Goal: Check status: Check status

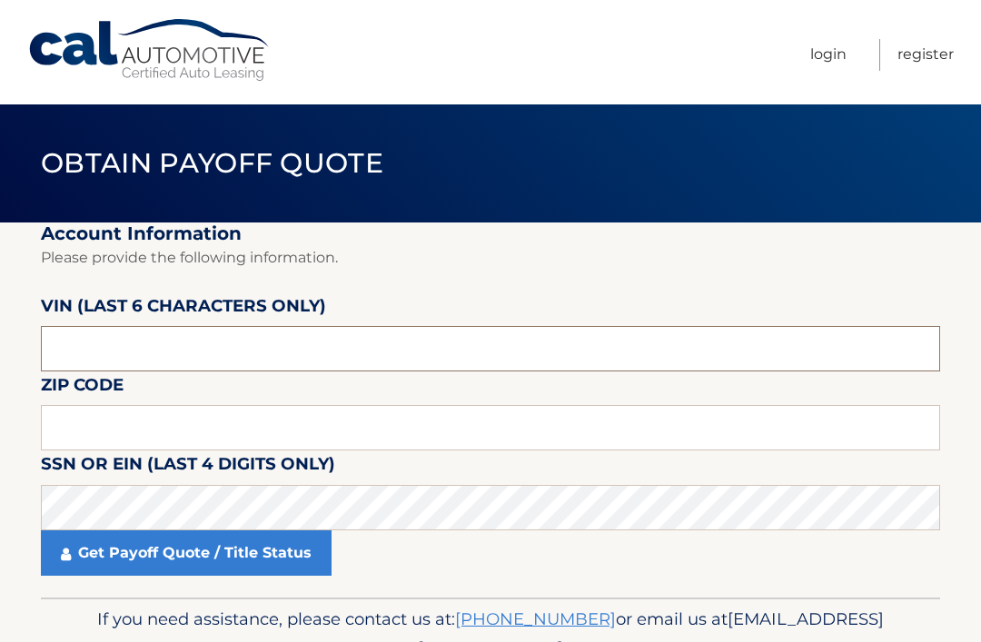
click at [372, 356] on input "text" at bounding box center [491, 348] width 900 height 45
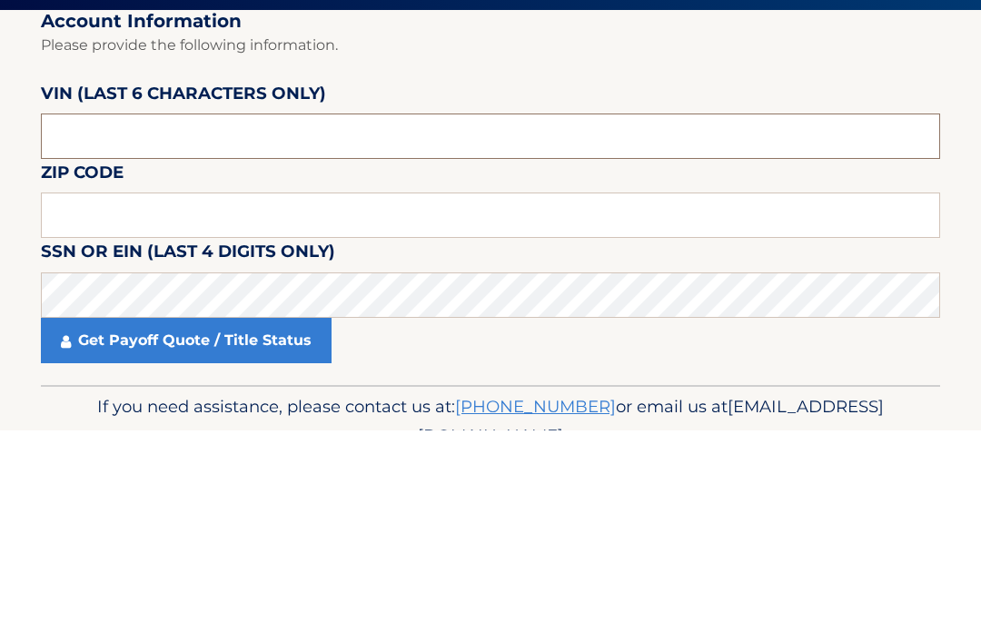
click at [270, 326] on input "text" at bounding box center [491, 348] width 900 height 45
type input "658416"
click at [219, 405] on input "text" at bounding box center [491, 427] width 900 height 45
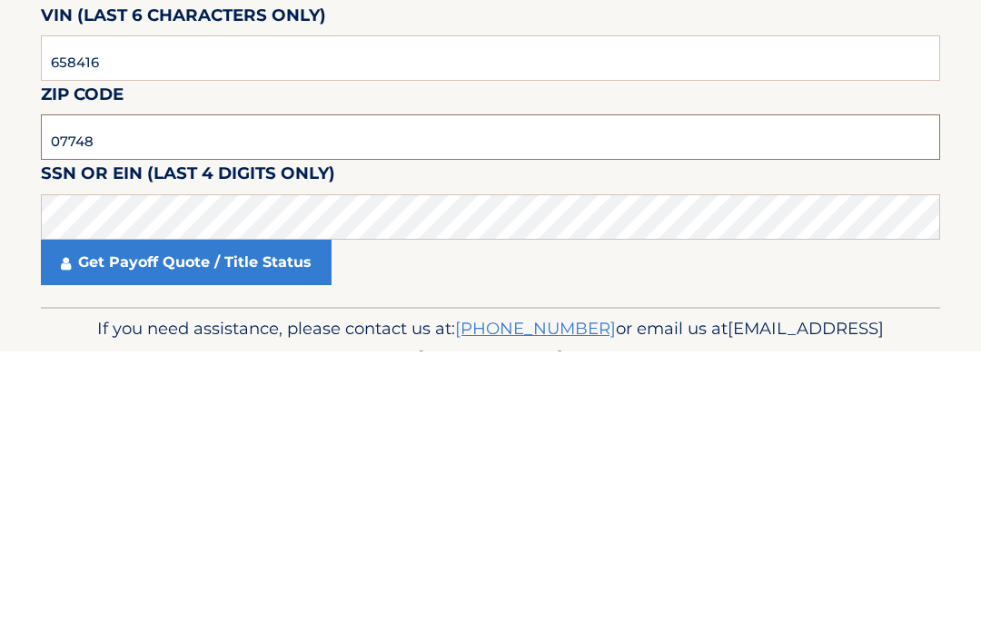
type input "07748"
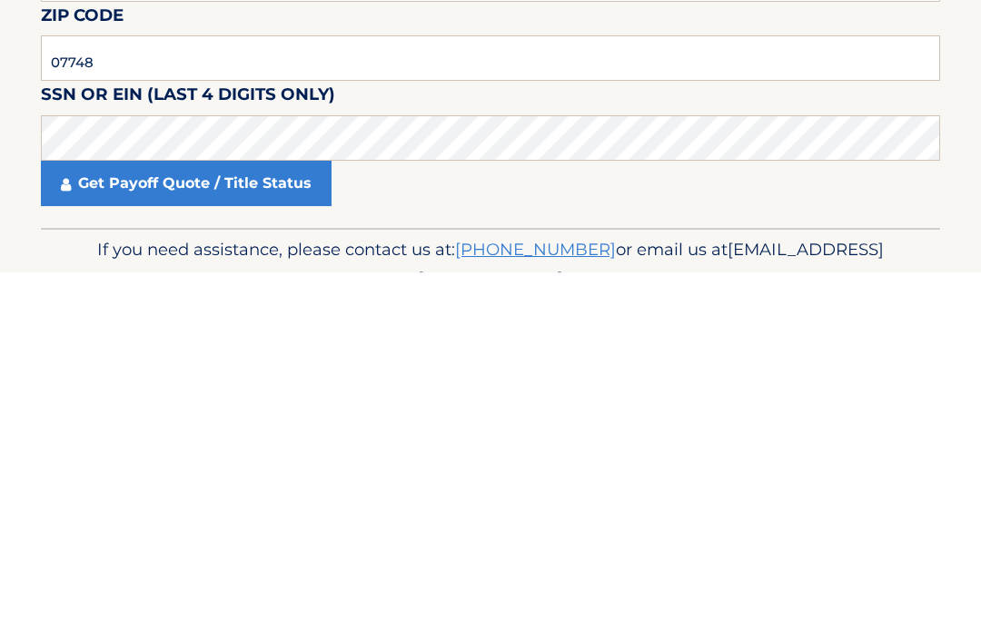
click at [179, 531] on link "Get Payoff Quote / Title Status" at bounding box center [186, 553] width 291 height 45
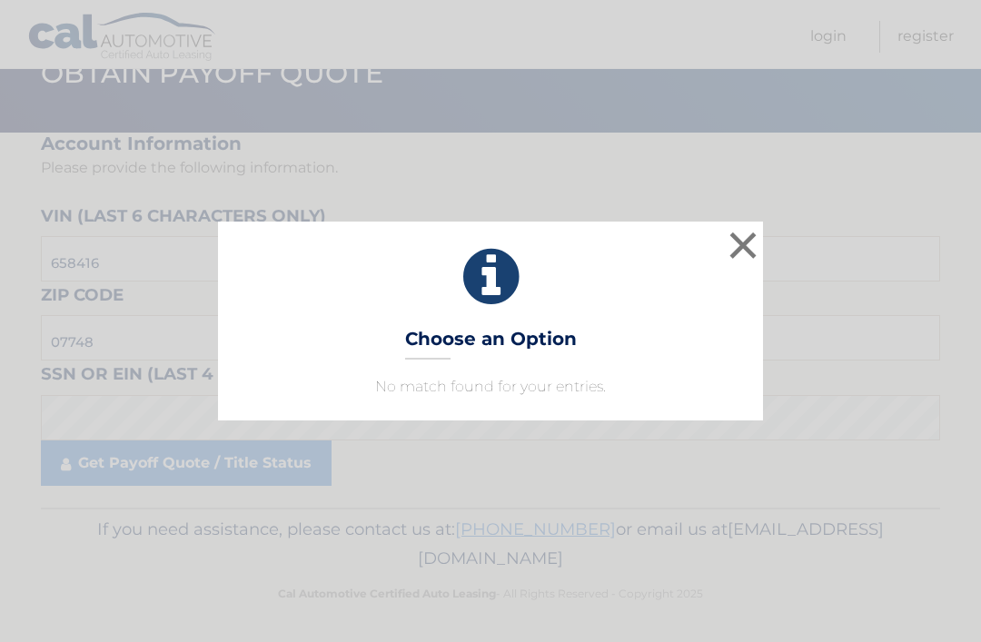
click at [741, 238] on button "×" at bounding box center [743, 245] width 36 height 36
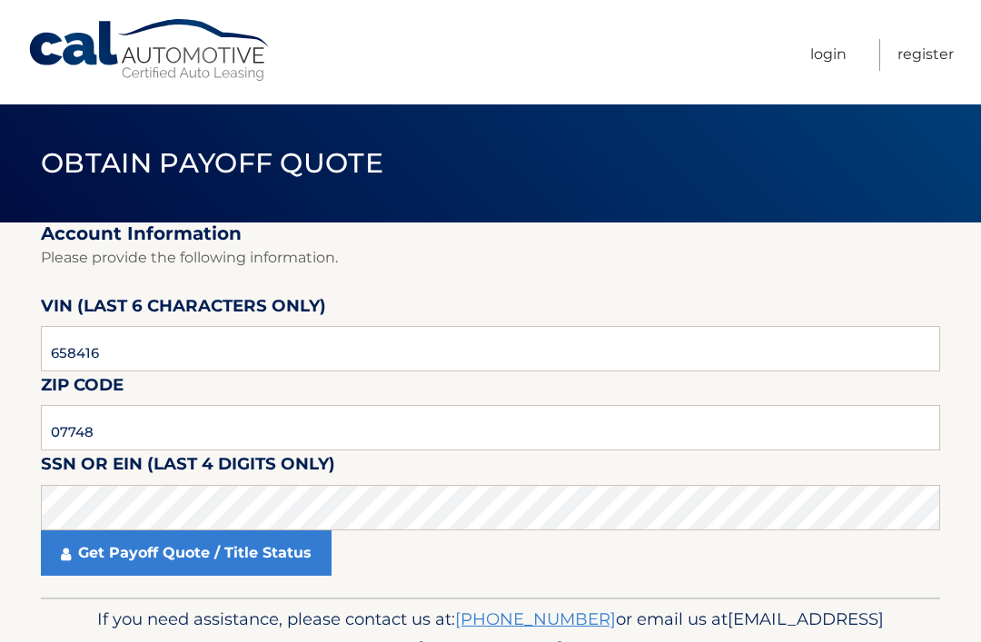
scroll to position [32, 0]
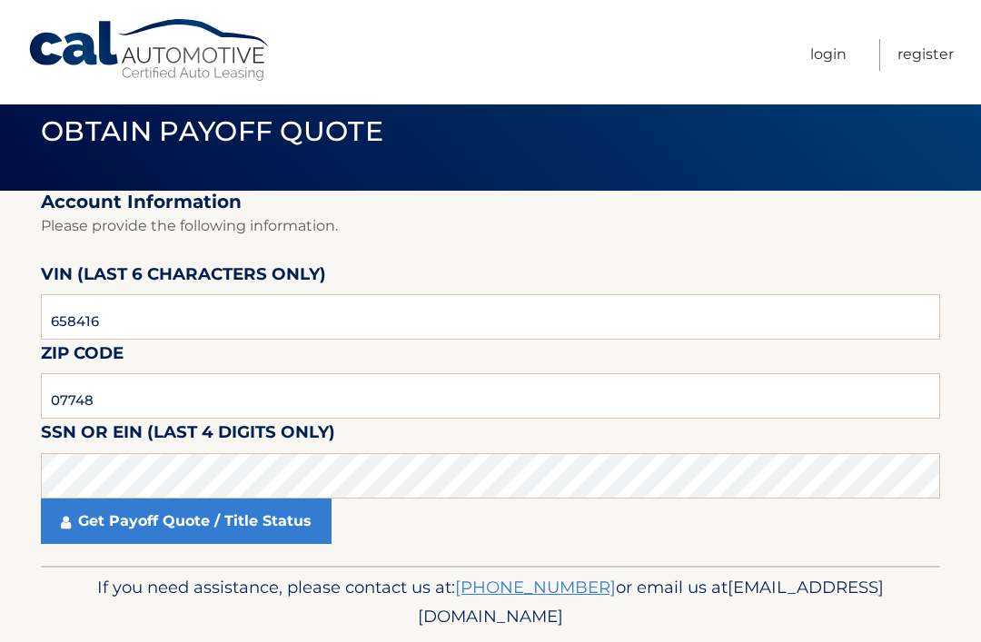
click at [214, 535] on link "Get Payoff Quote / Title Status" at bounding box center [186, 521] width 291 height 45
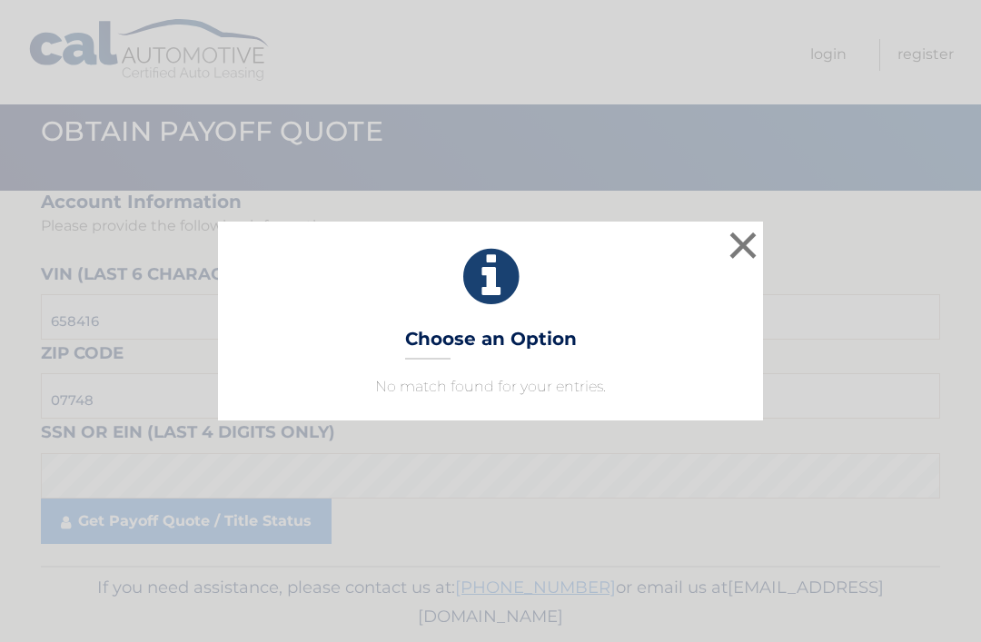
click at [743, 261] on button "×" at bounding box center [743, 245] width 36 height 36
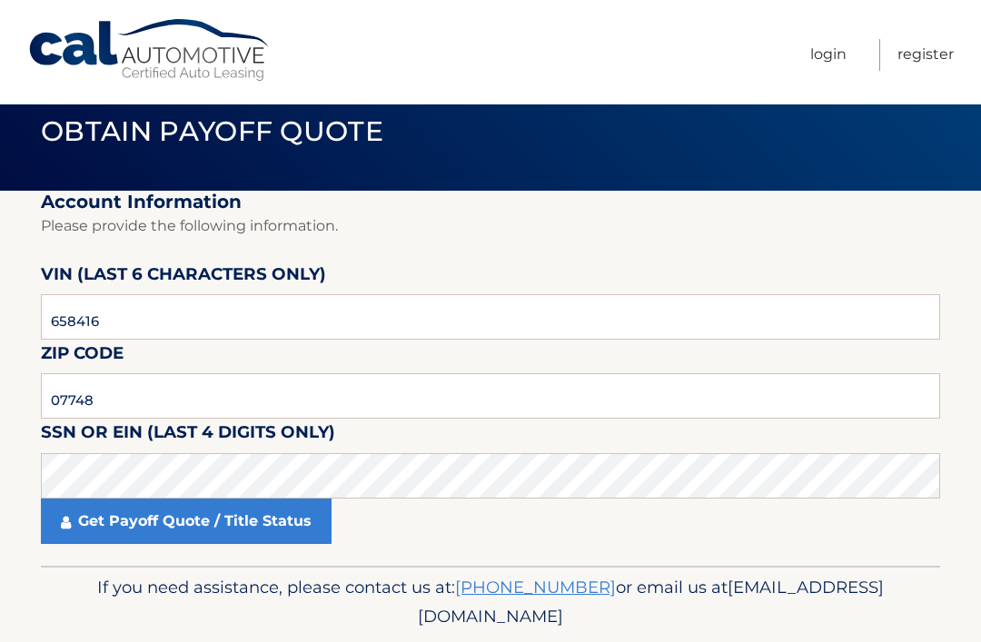
scroll to position [0, 0]
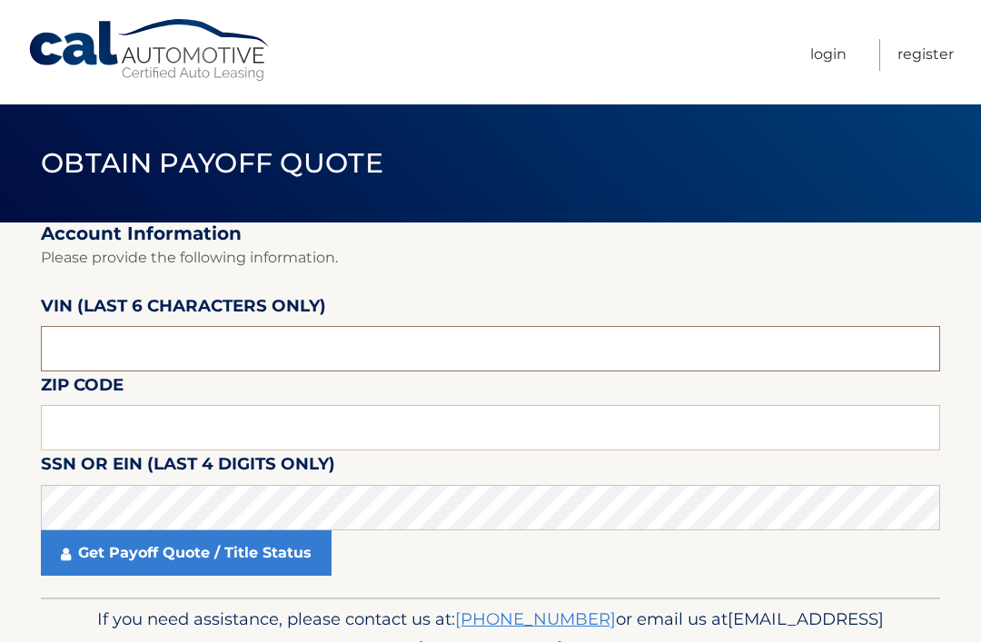
click at [177, 357] on input "text" at bounding box center [491, 348] width 900 height 45
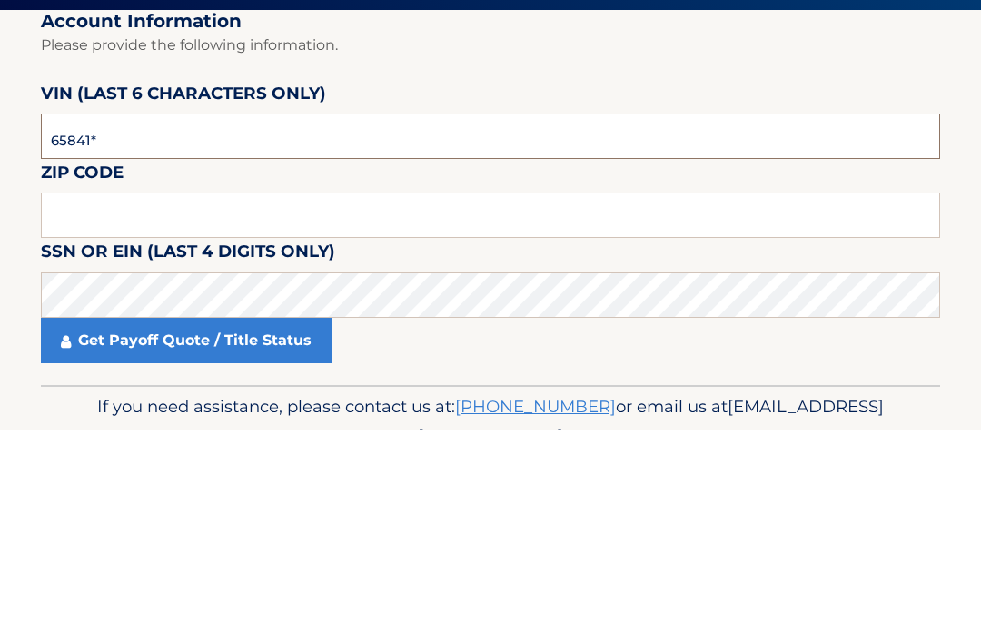
type input "658416"
click at [204, 405] on input "text" at bounding box center [491, 427] width 900 height 45
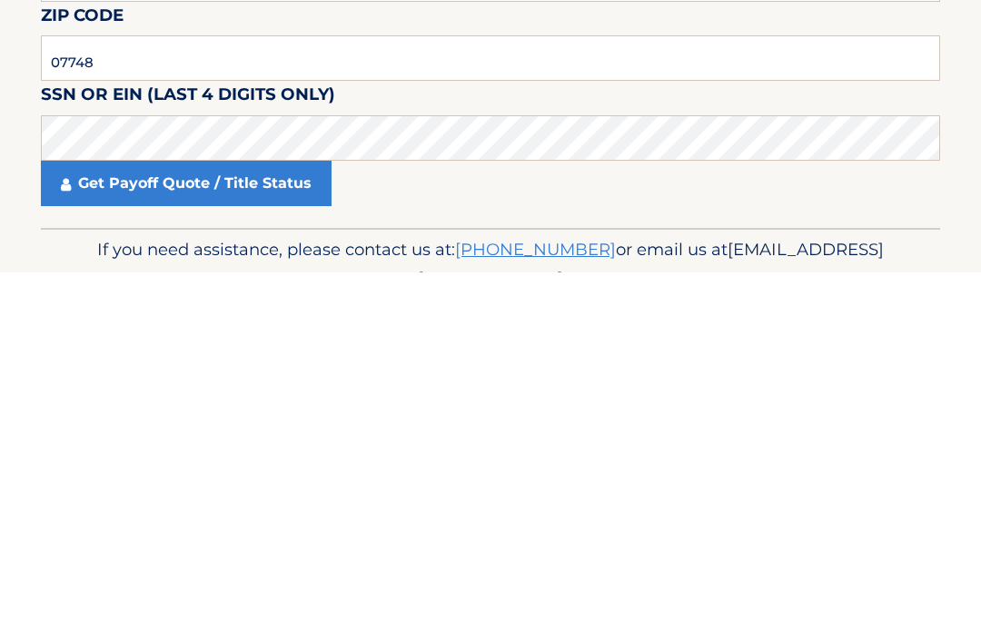
click at [208, 531] on link "Get Payoff Quote / Title Status" at bounding box center [186, 553] width 291 height 45
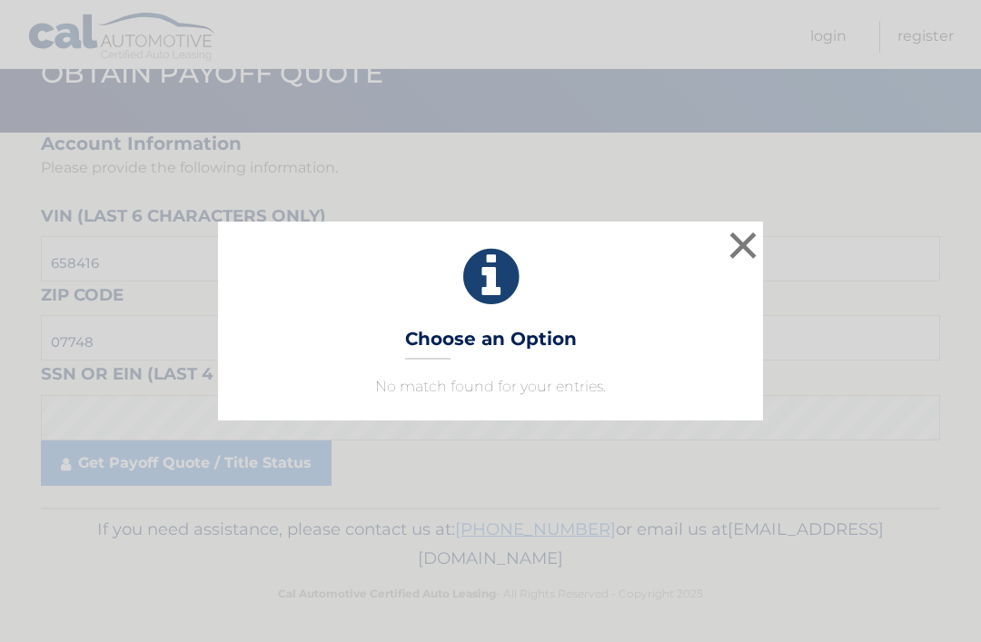
click at [741, 249] on button "×" at bounding box center [743, 245] width 36 height 36
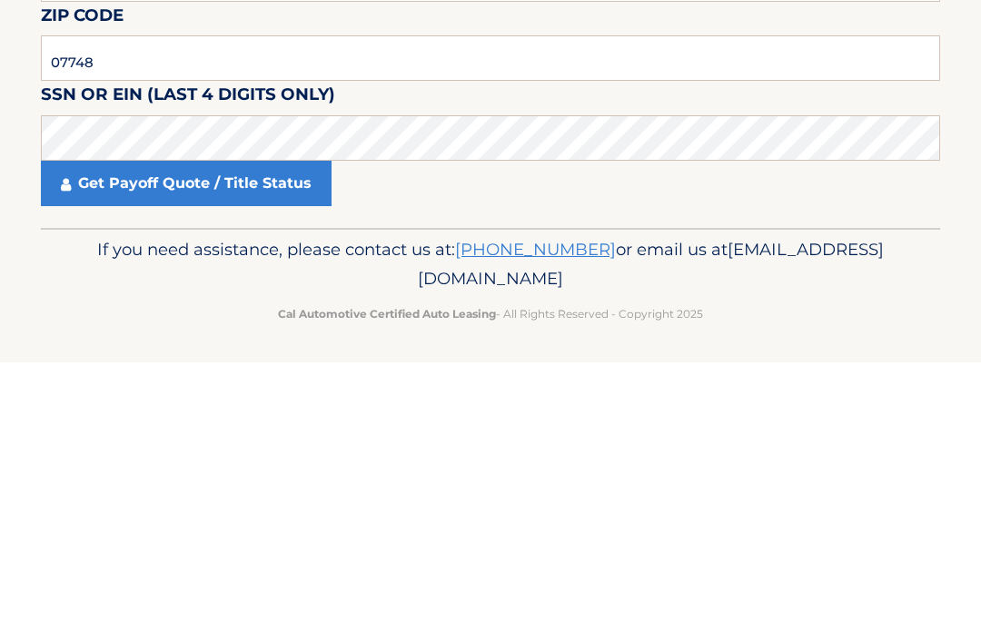
click at [204, 441] on link "Get Payoff Quote / Title Status" at bounding box center [186, 463] width 291 height 45
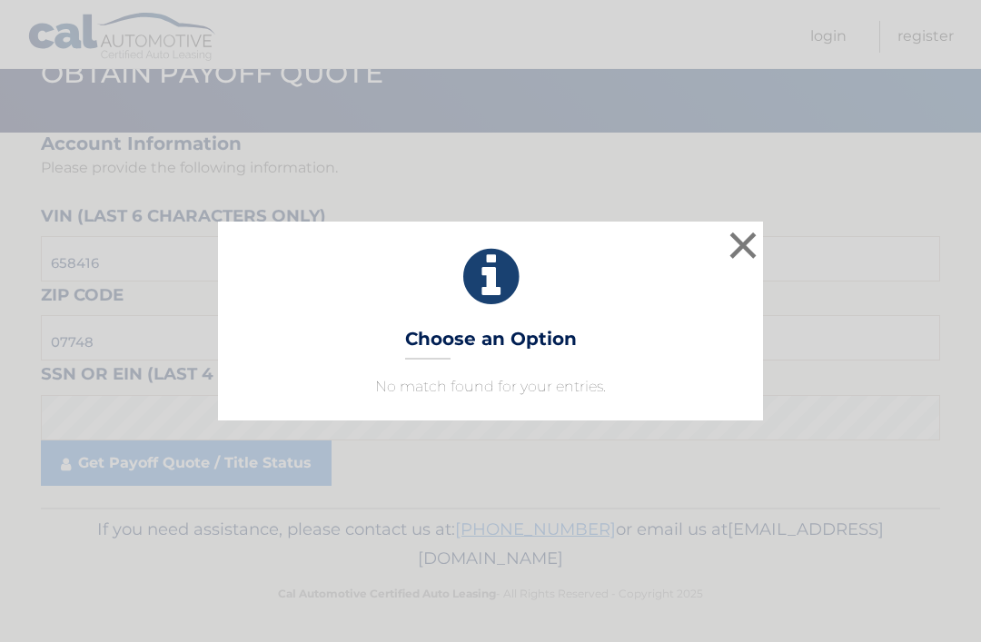
click at [750, 235] on button "×" at bounding box center [743, 245] width 36 height 36
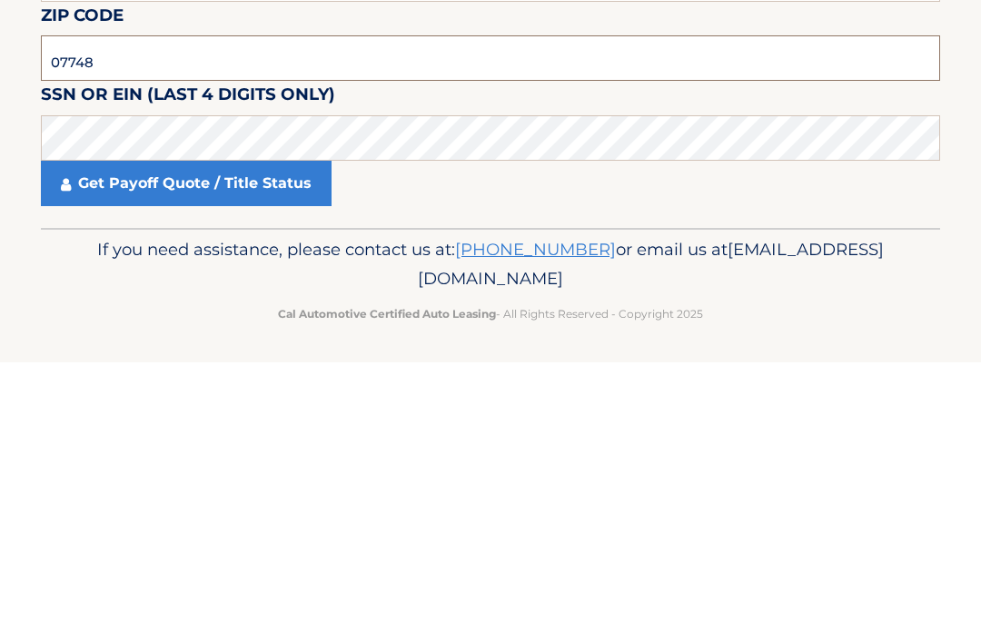
click at [163, 315] on input "07748" at bounding box center [491, 337] width 900 height 45
type input "07701"
click at [196, 441] on link "Get Payoff Quote / Title Status" at bounding box center [186, 463] width 291 height 45
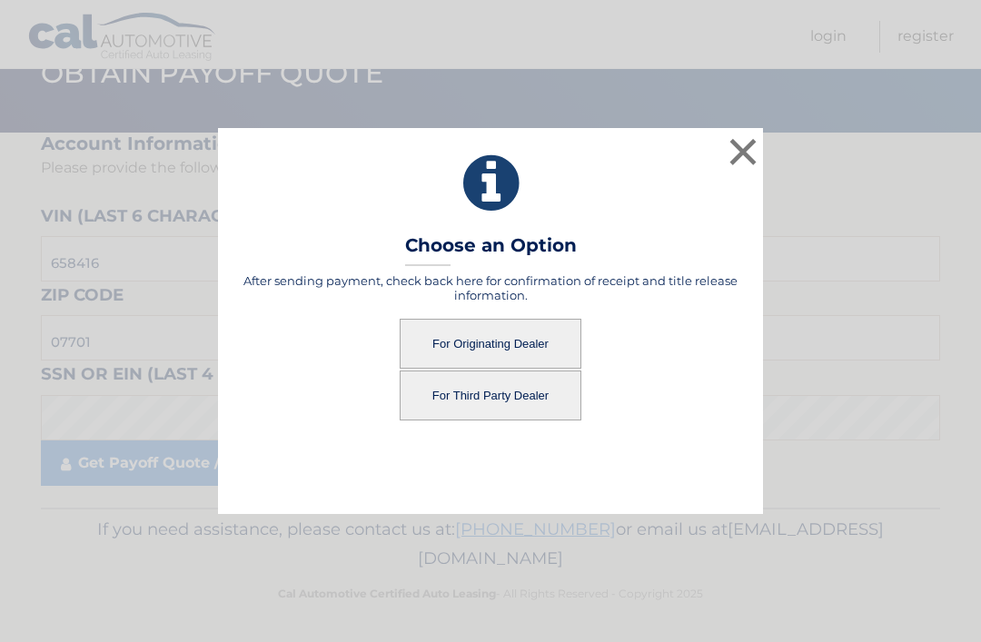
click at [503, 342] on button "For Originating Dealer" at bounding box center [491, 344] width 182 height 50
click at [487, 343] on button "For Originating Dealer" at bounding box center [491, 344] width 182 height 50
click at [498, 344] on button "For Originating Dealer" at bounding box center [491, 344] width 182 height 50
